Goal: Obtain resource: Obtain resource

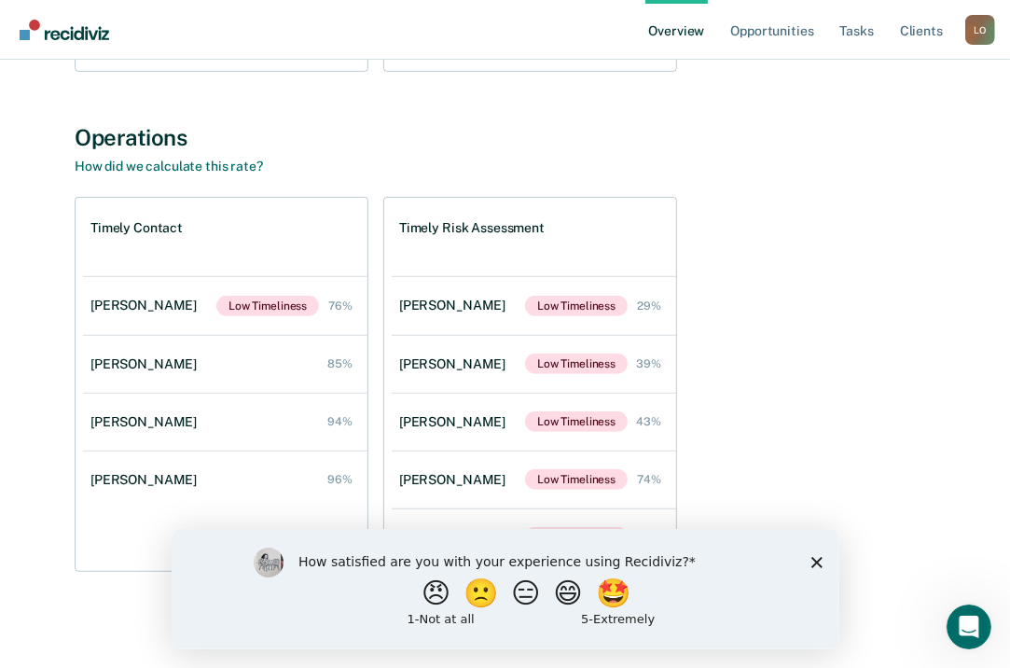
scroll to position [578, 0]
click at [818, 558] on icon "Close survey" at bounding box center [816, 561] width 11 height 11
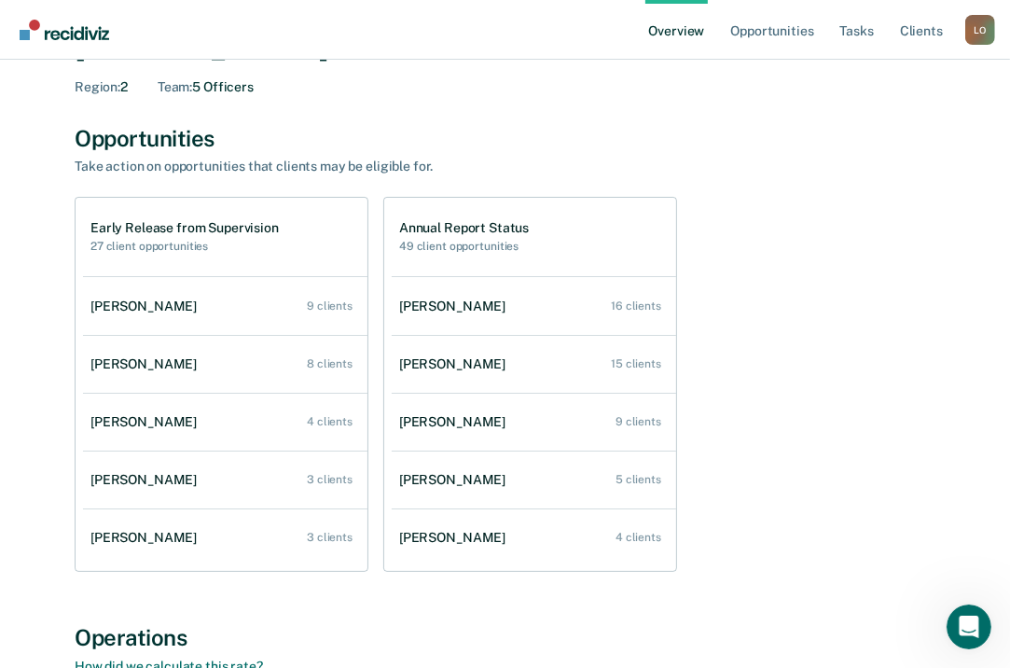
scroll to position [78, 0]
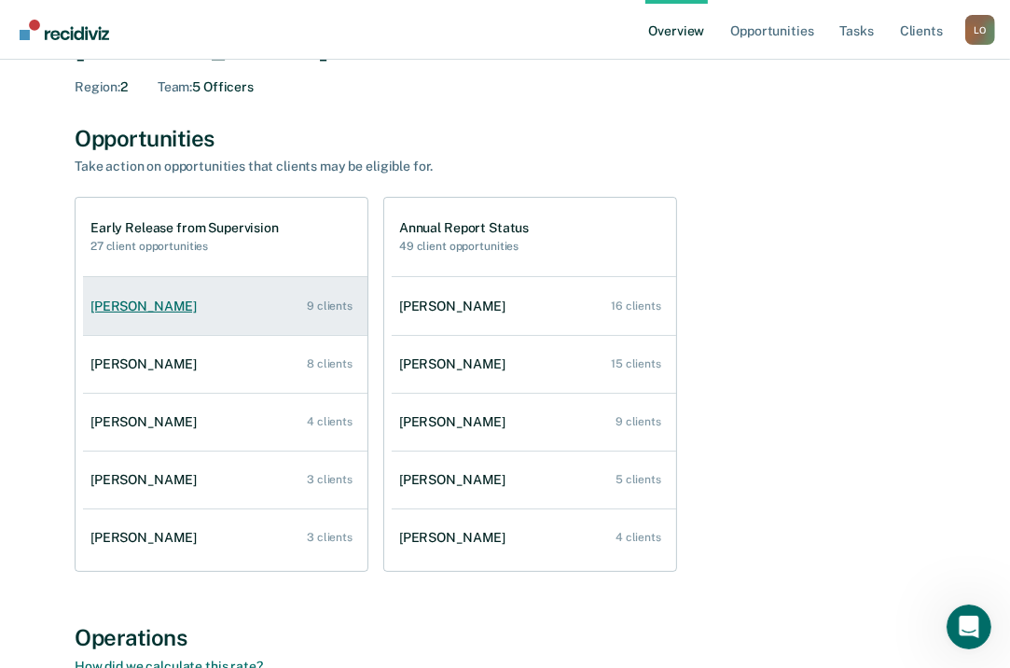
click at [129, 307] on div "[PERSON_NAME]" at bounding box center [148, 307] width 114 height 16
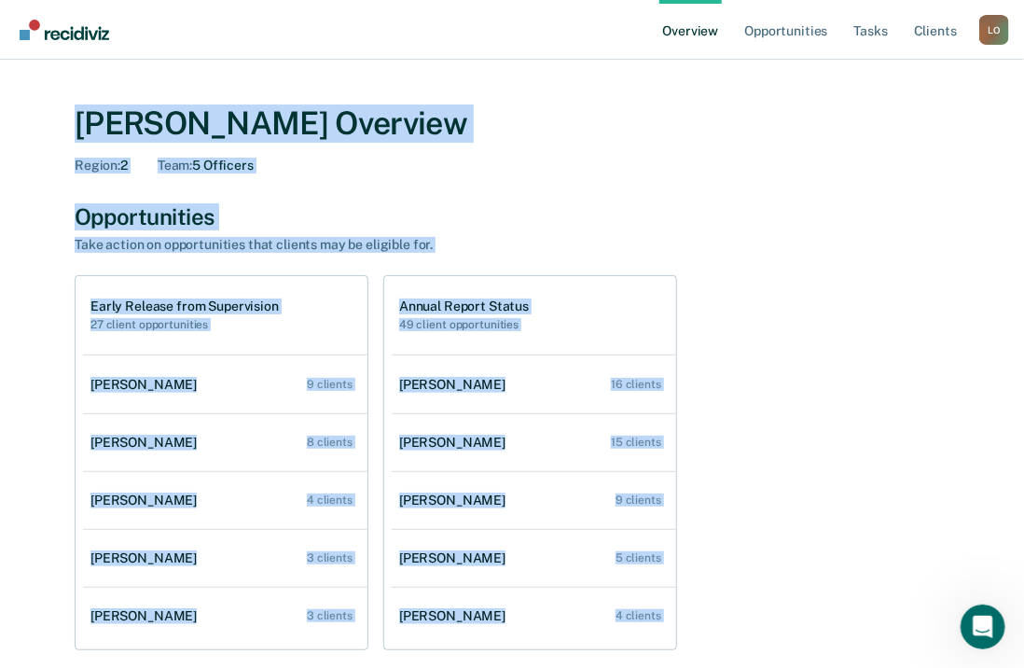
click at [129, 307] on div "[PERSON_NAME] Overview Region : 2 Team : 5 Officers Opportunities Take action o…" at bounding box center [512, 635] width 980 height 1106
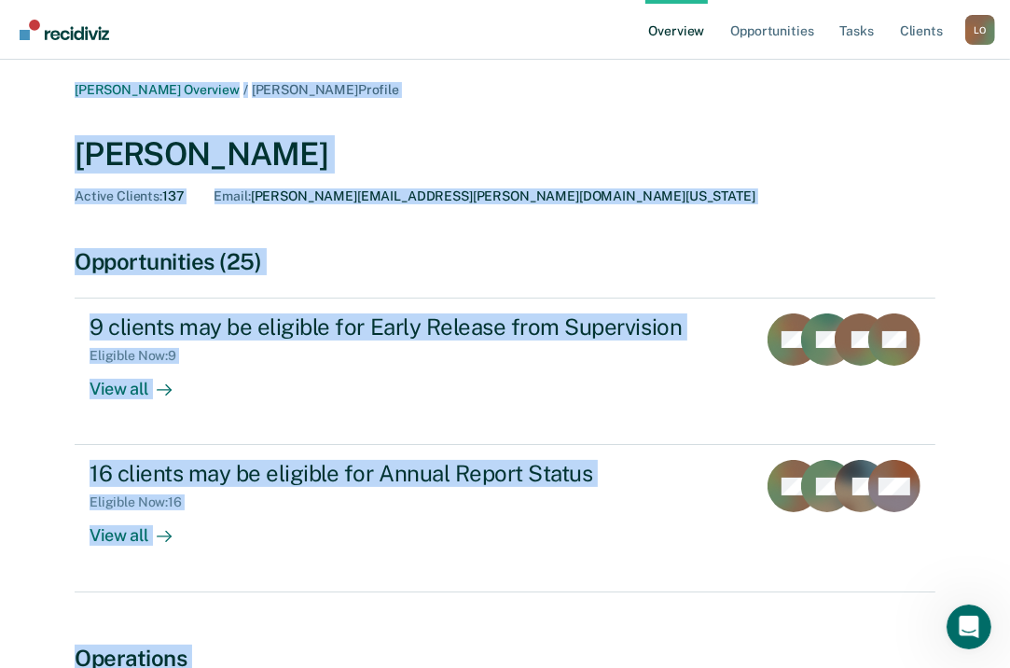
drag, startPoint x: 520, startPoint y: 225, endPoint x: 559, endPoint y: 118, distance: 113.4
click at [559, 118] on div "[PERSON_NAME] Active Clients : 137 Email : [PERSON_NAME][EMAIL_ADDRESS][PERSON_…" at bounding box center [505, 166] width 861 height 106
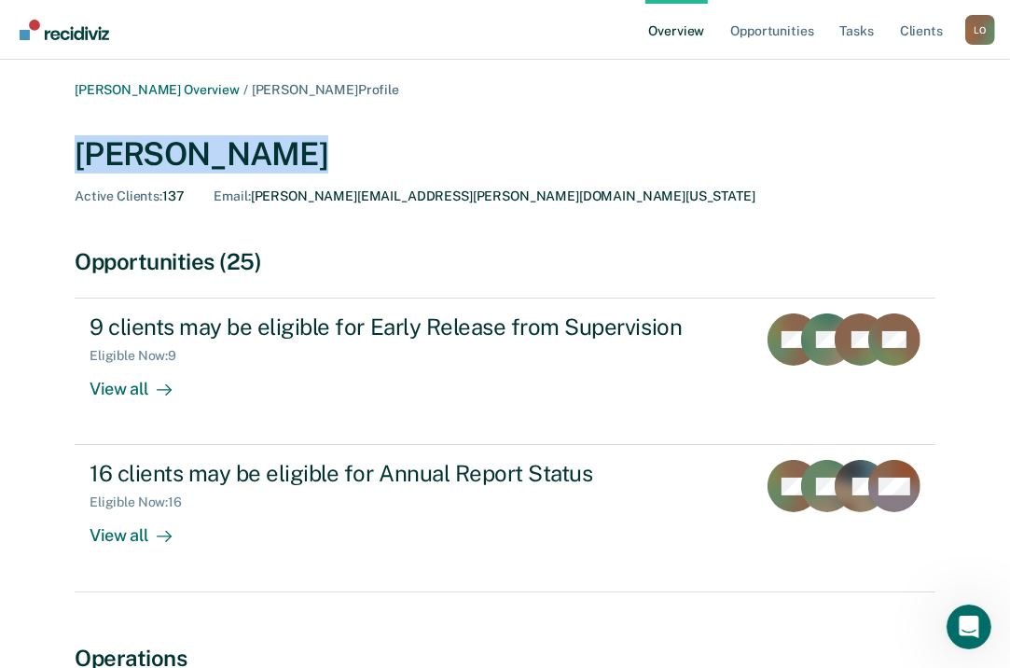
click at [559, 118] on div "[PERSON_NAME] Active Clients : 137 Email : [PERSON_NAME][EMAIL_ADDRESS][PERSON_…" at bounding box center [505, 166] width 861 height 106
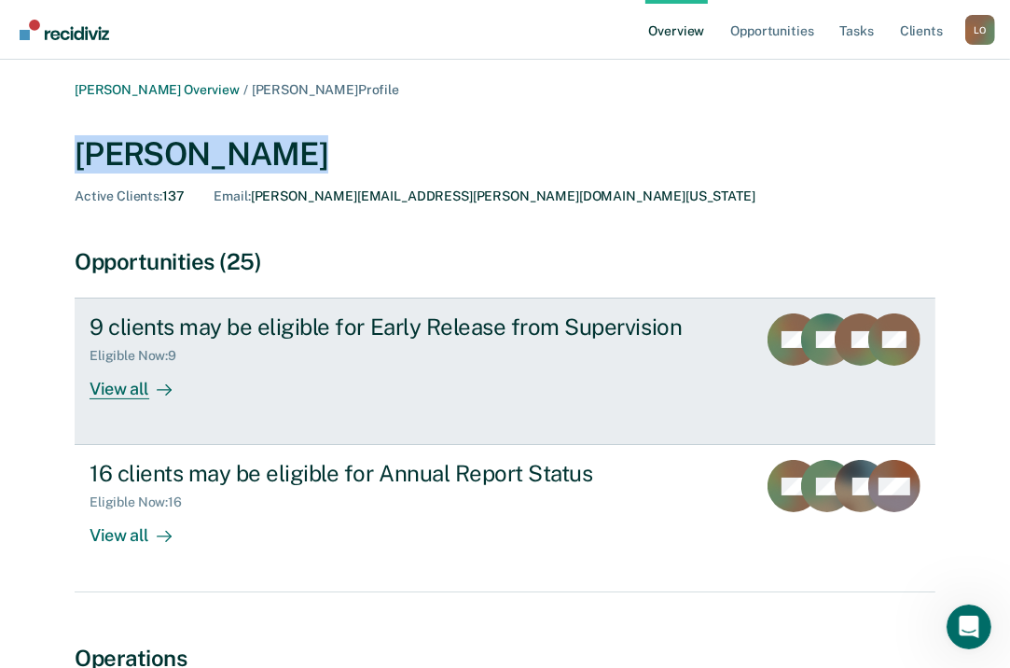
click at [126, 391] on div "View all" at bounding box center [142, 382] width 104 height 36
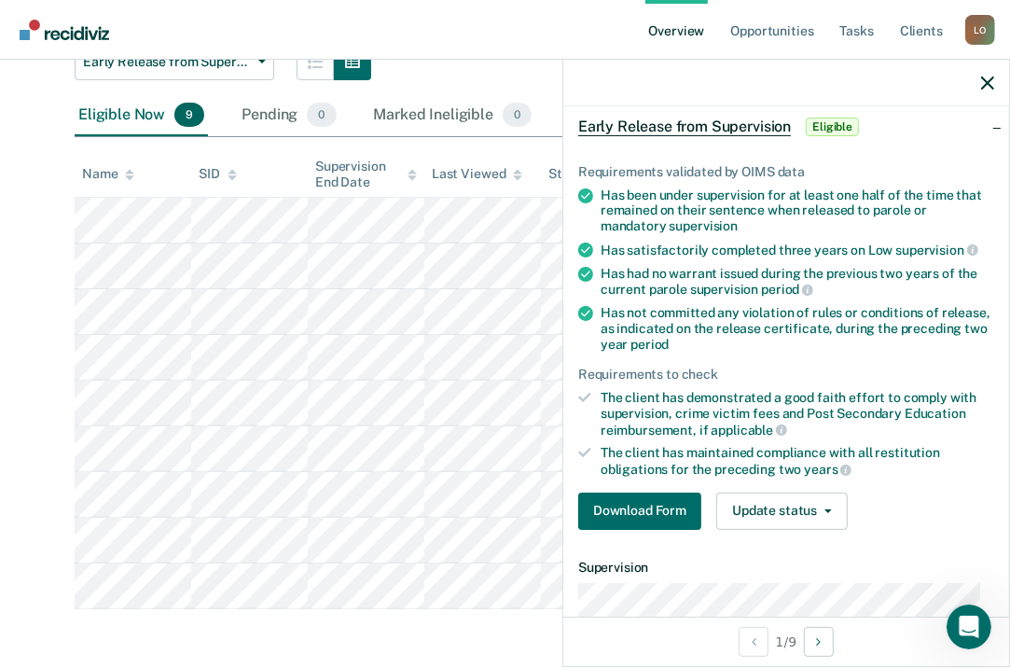
scroll to position [60, 0]
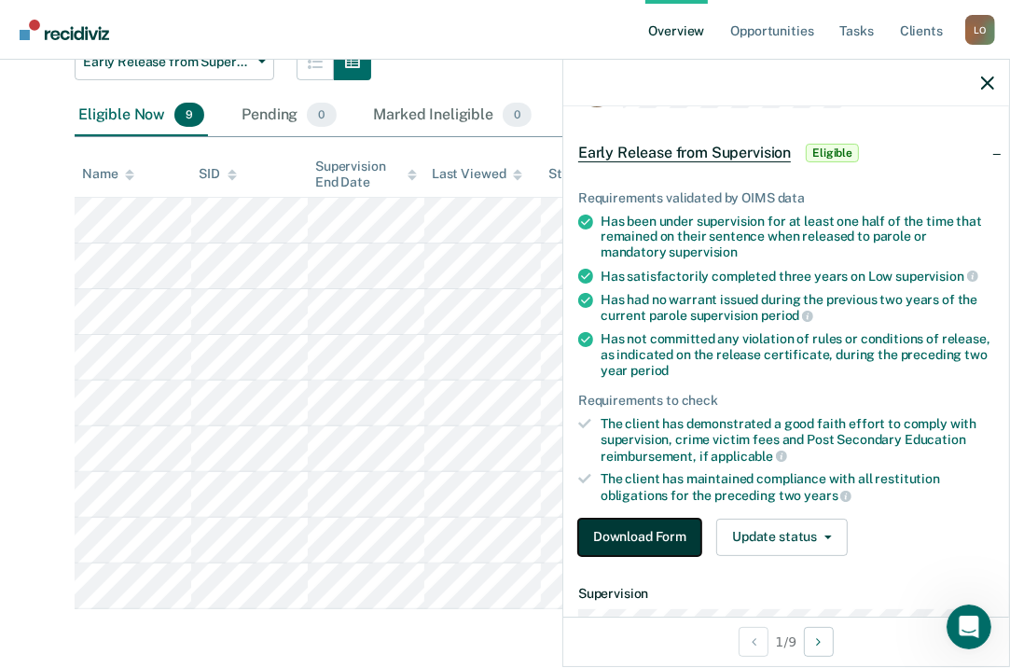
click at [650, 537] on button "Download Form" at bounding box center [639, 537] width 123 height 37
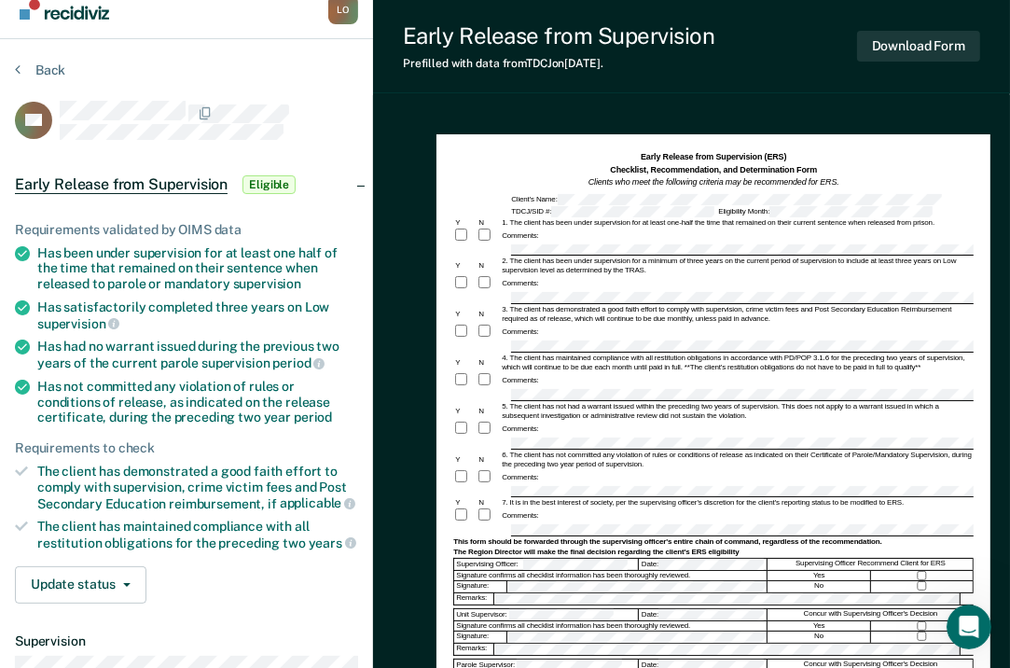
scroll to position [24, 0]
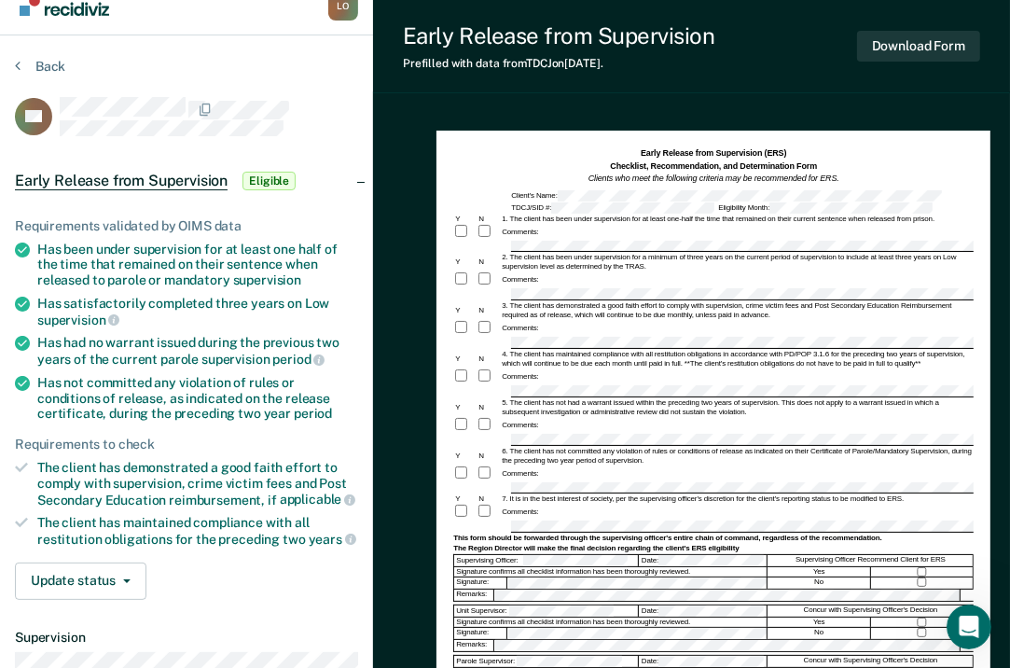
click at [552, 237] on div "Comments:" at bounding box center [713, 232] width 521 height 17
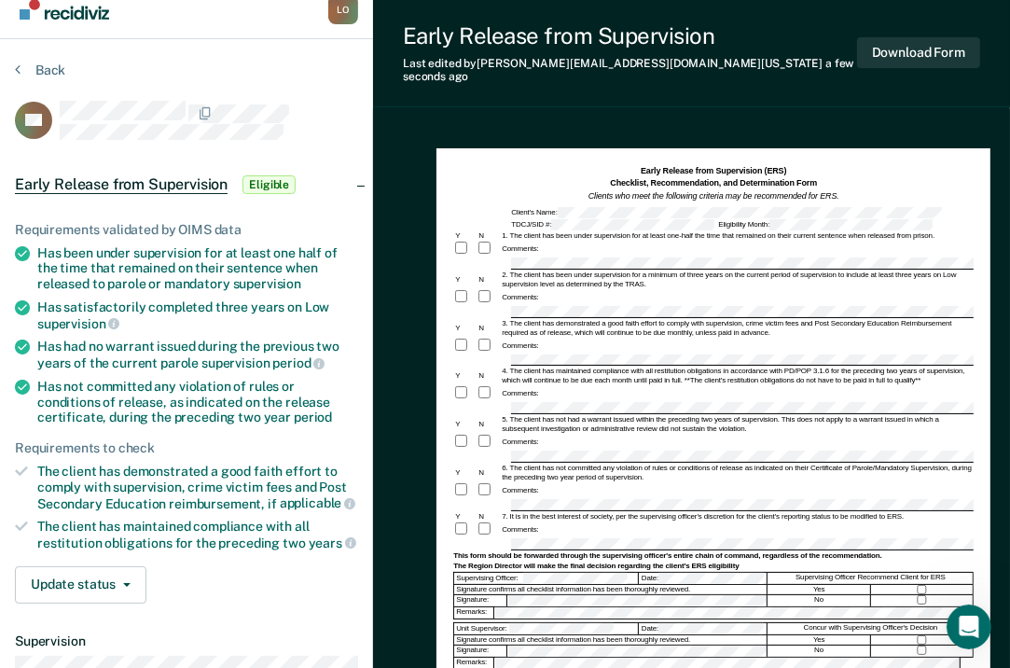
scroll to position [0, 0]
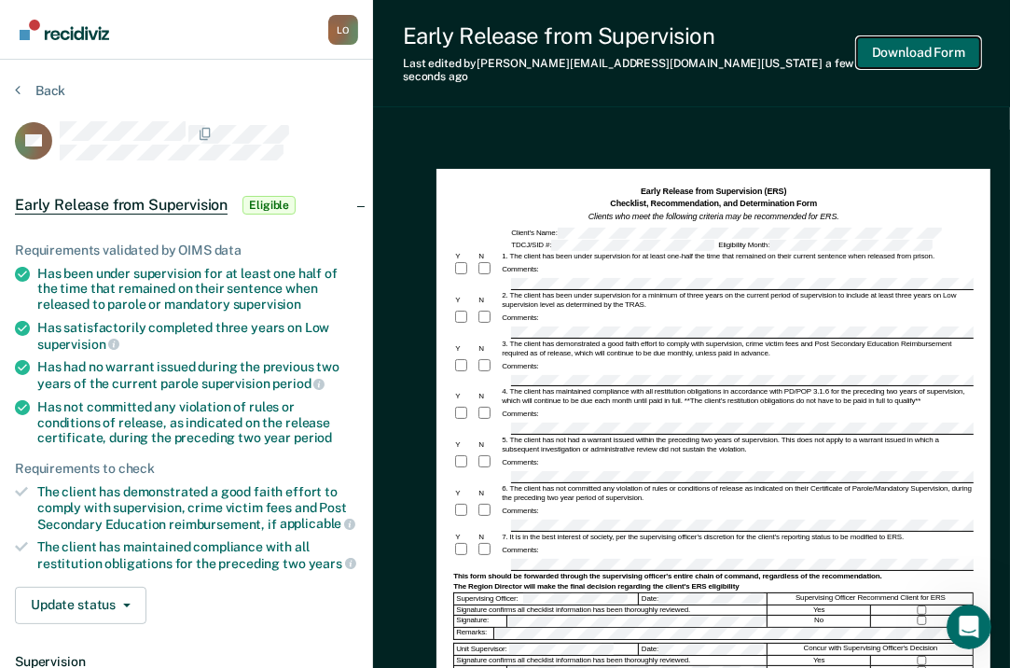
click at [906, 49] on button "Download Form" at bounding box center [918, 52] width 123 height 31
